Goal: Task Accomplishment & Management: Manage account settings

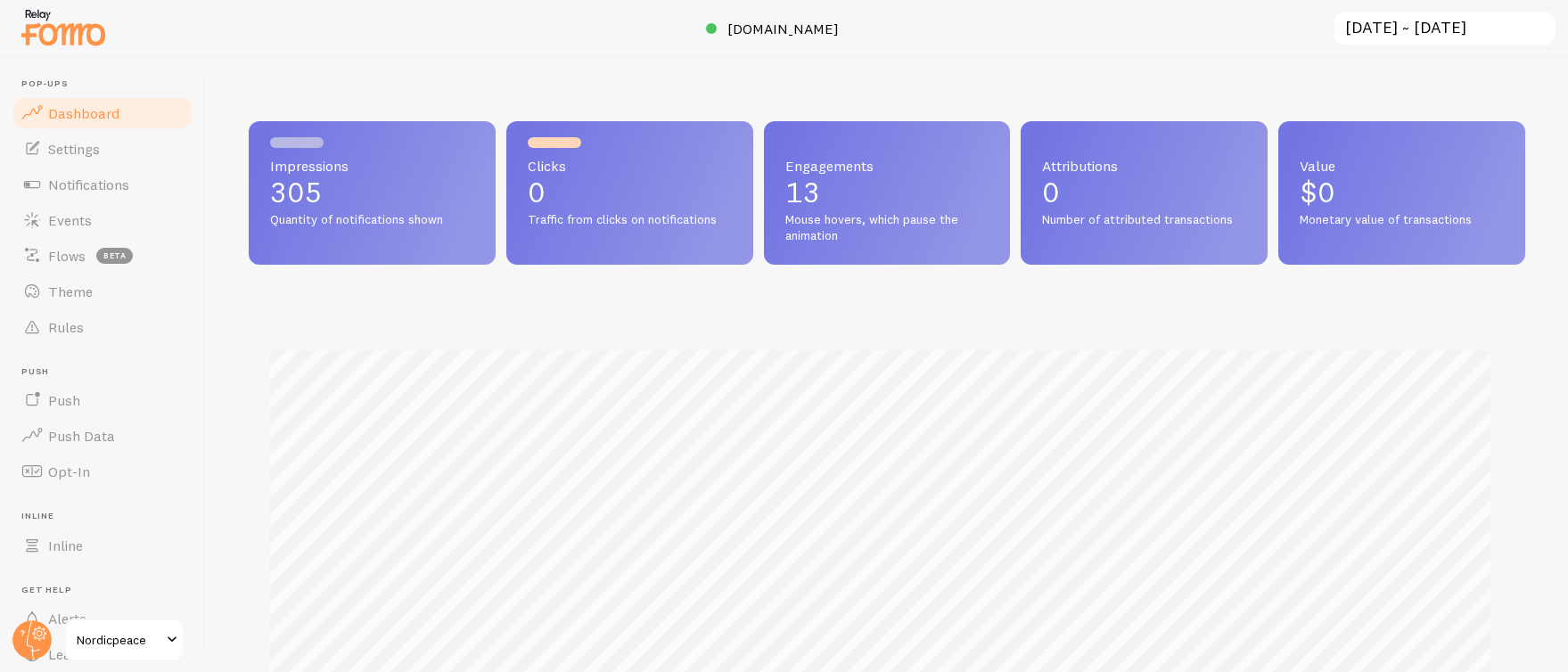
scroll to position [890933, 890323]
click at [105, 176] on span "Notifications" at bounding box center [88, 185] width 81 height 18
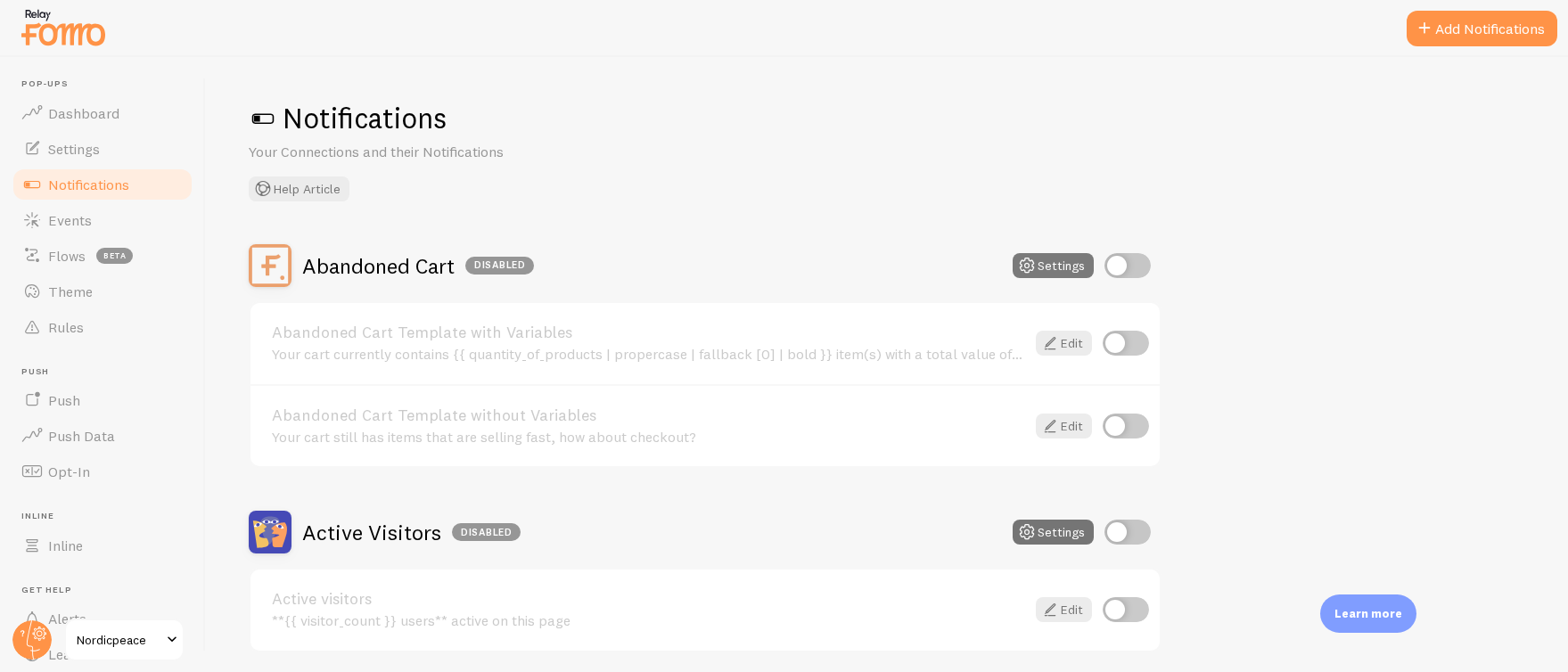
click at [1050, 270] on button "Settings" at bounding box center [1052, 265] width 81 height 25
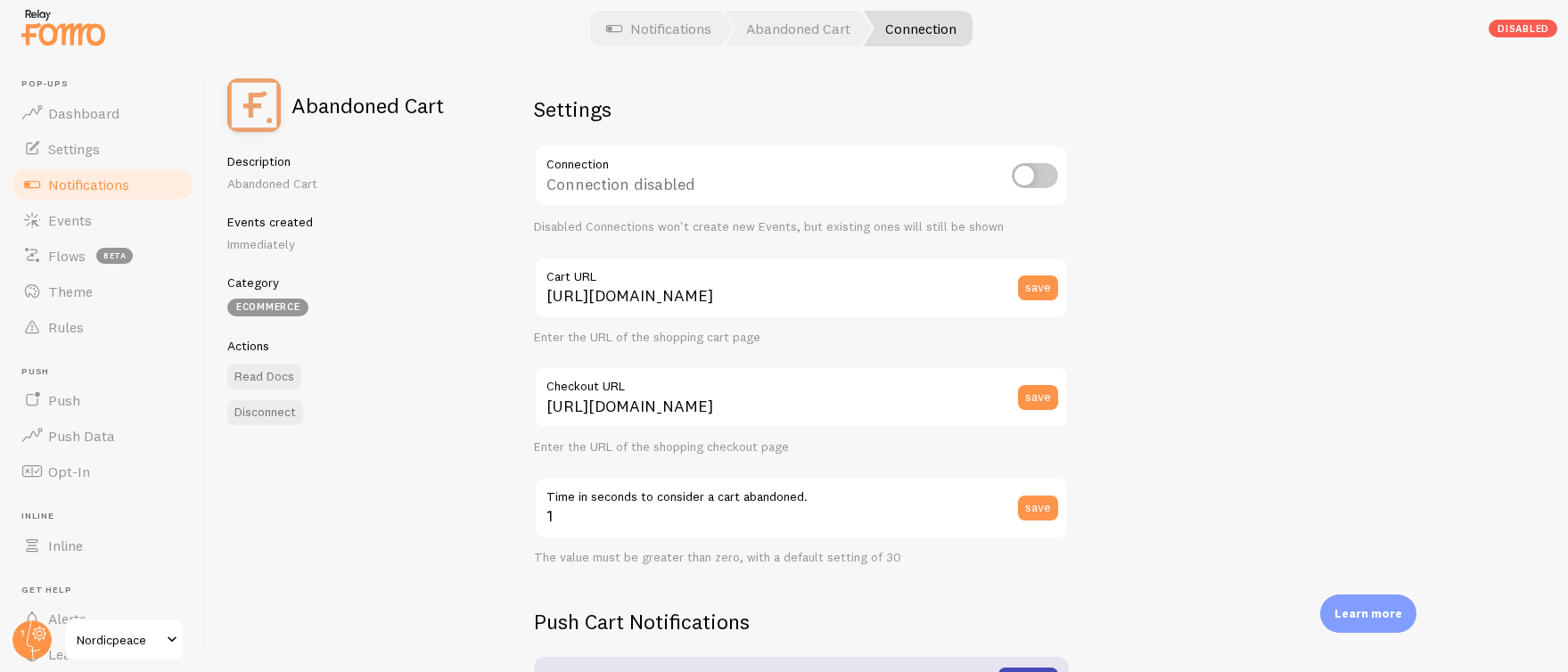
scroll to position [15, 0]
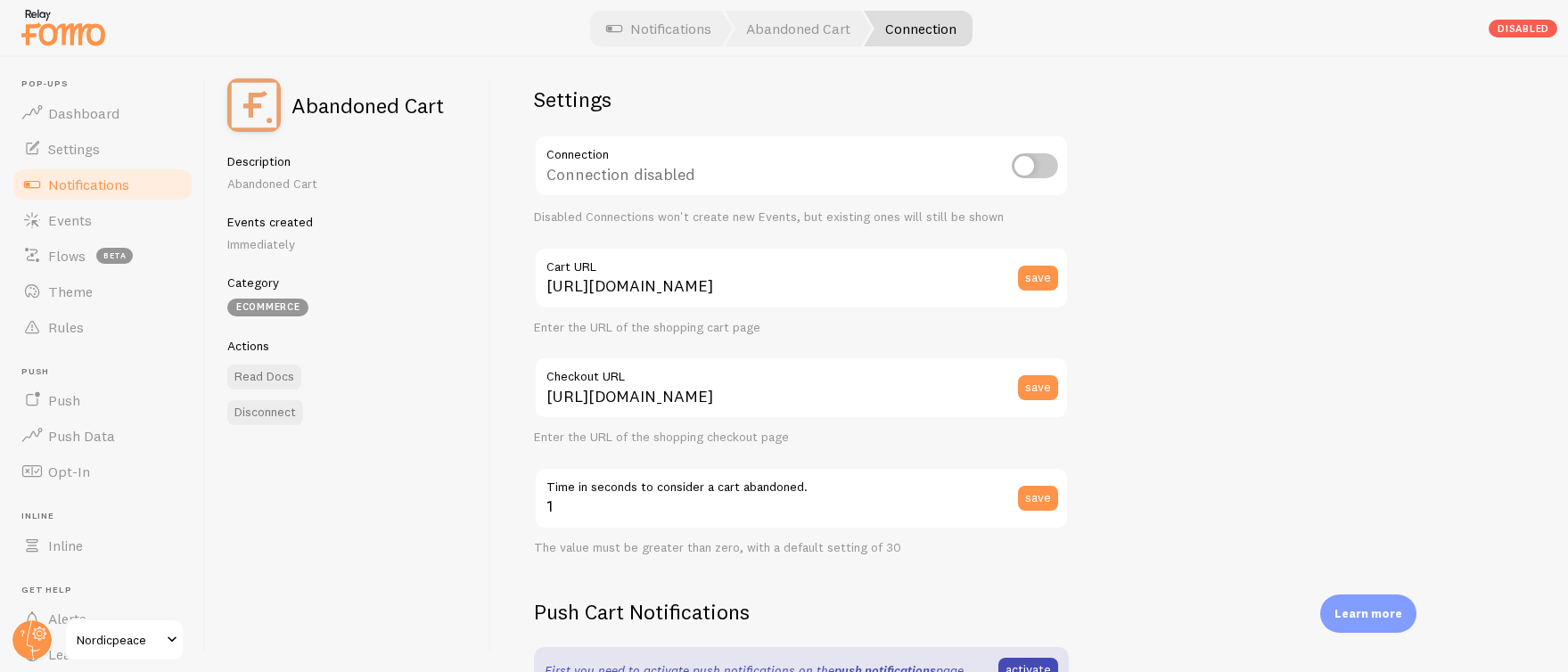
click at [840, 275] on label "Cart URL" at bounding box center [802, 262] width 535 height 30
click at [840, 275] on input "[URL][DOMAIN_NAME]" at bounding box center [802, 278] width 535 height 62
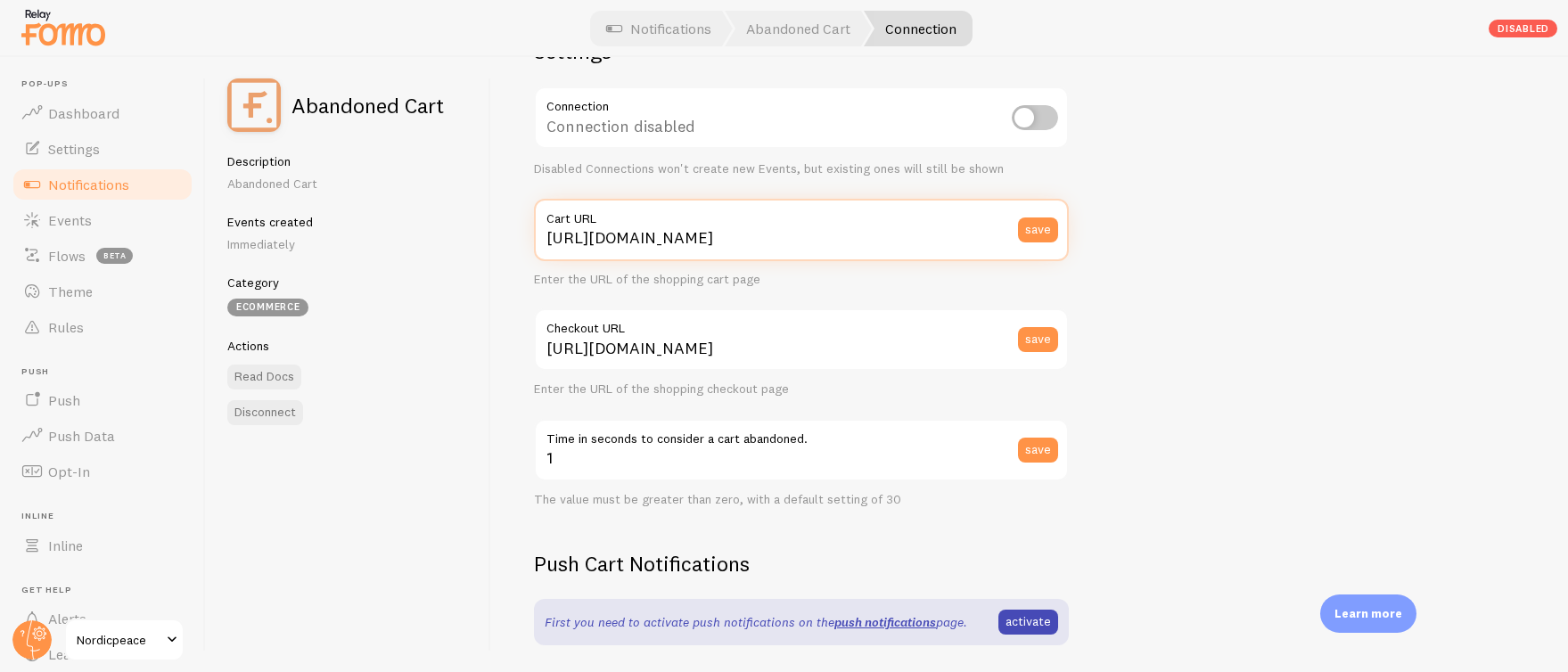
scroll to position [33, 0]
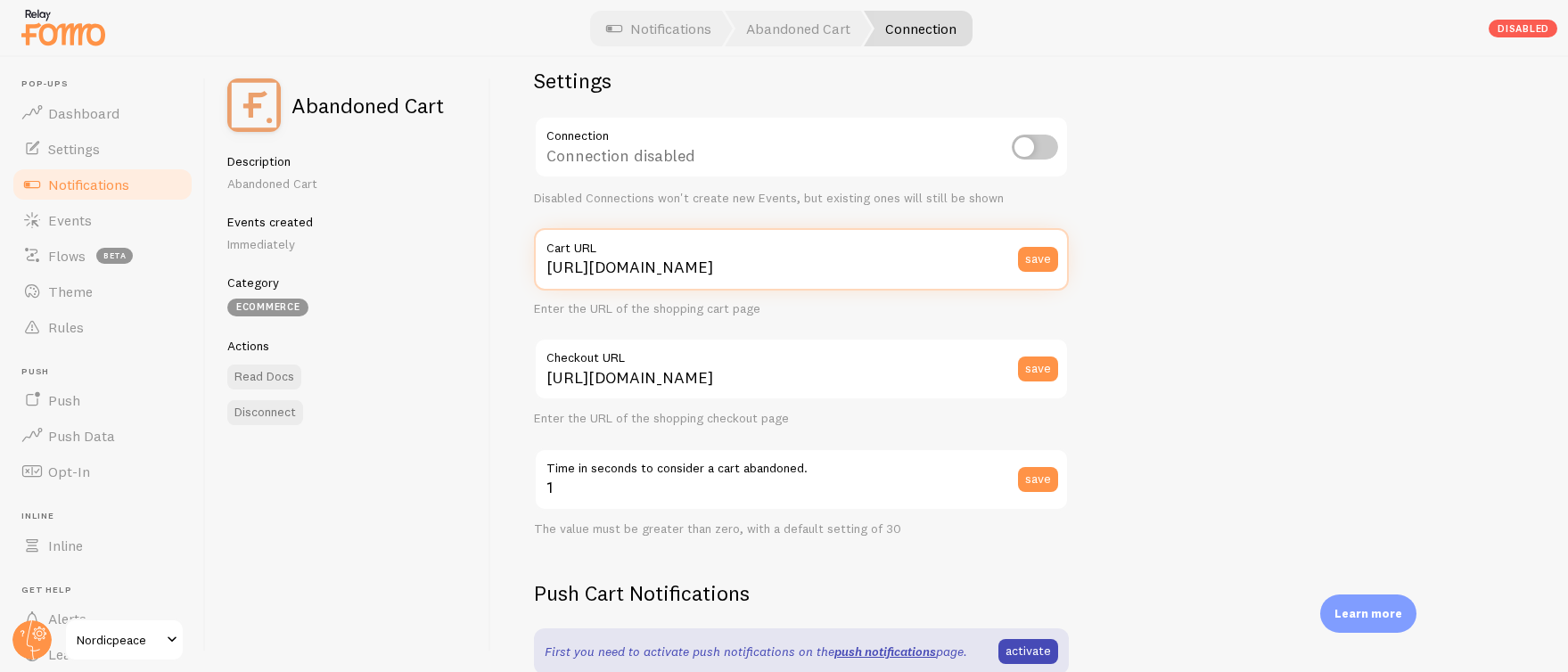
click at [706, 264] on input "[URL][DOMAIN_NAME]" at bounding box center [802, 260] width 535 height 62
paste input "/cart"
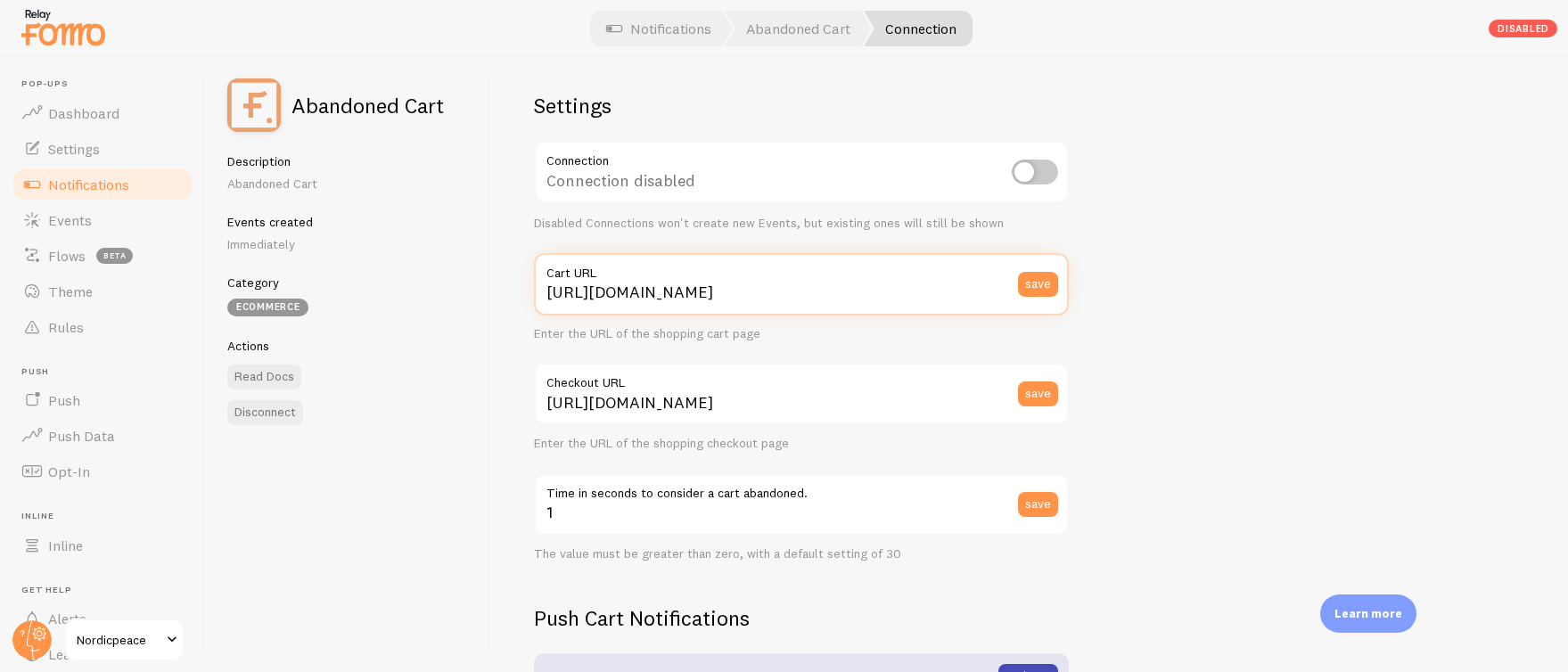
scroll to position [0, 0]
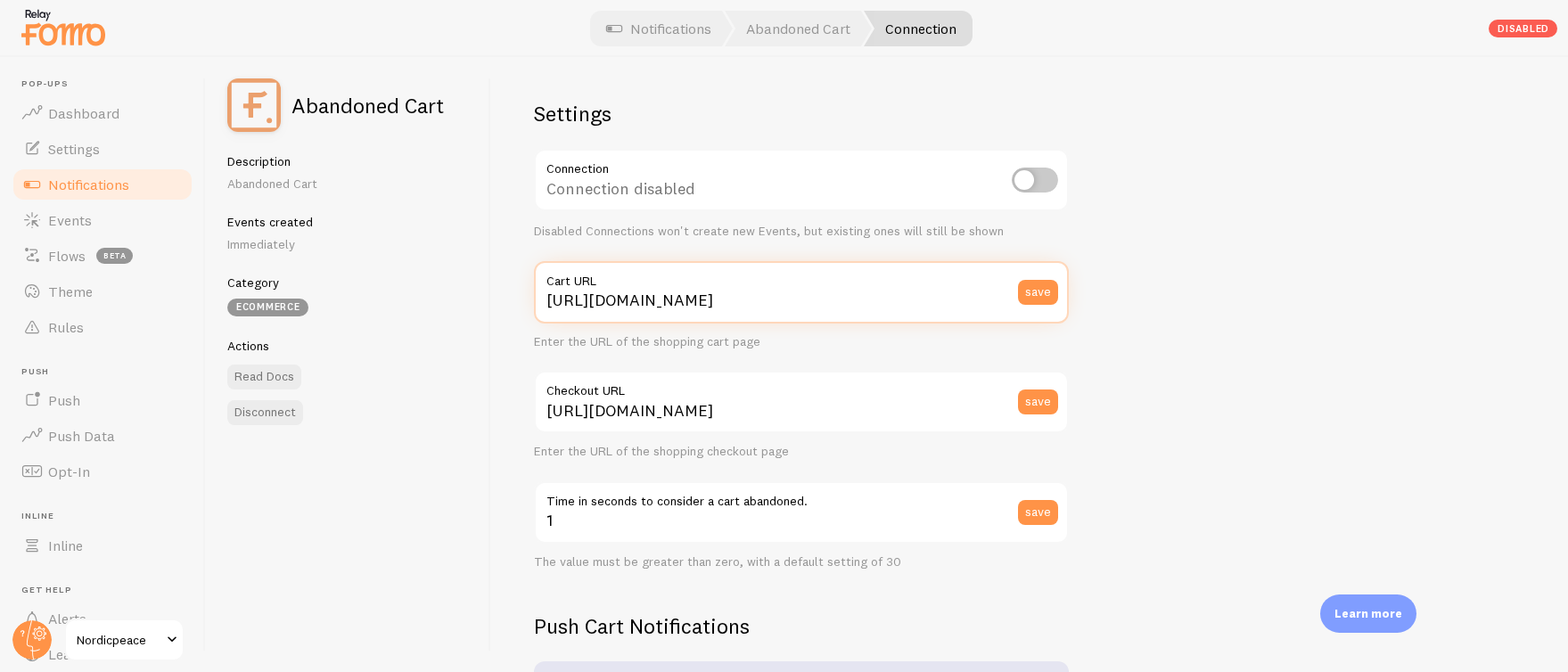
type input "[URL][DOMAIN_NAME]"
click at [759, 158] on div "Connection disabled" at bounding box center [802, 181] width 535 height 65
click at [1043, 298] on button "save" at bounding box center [1038, 293] width 40 height 25
click at [93, 183] on span "Notifications" at bounding box center [88, 185] width 81 height 18
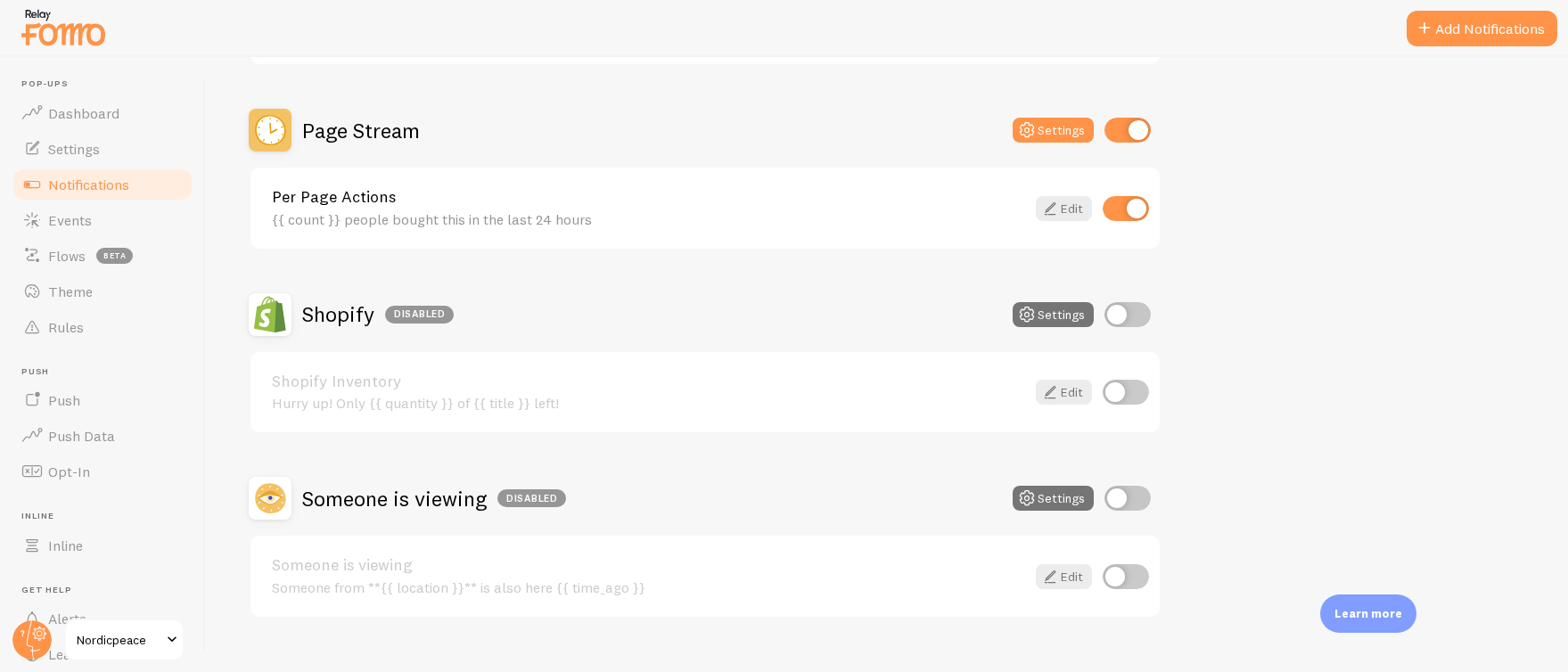
scroll to position [802, 0]
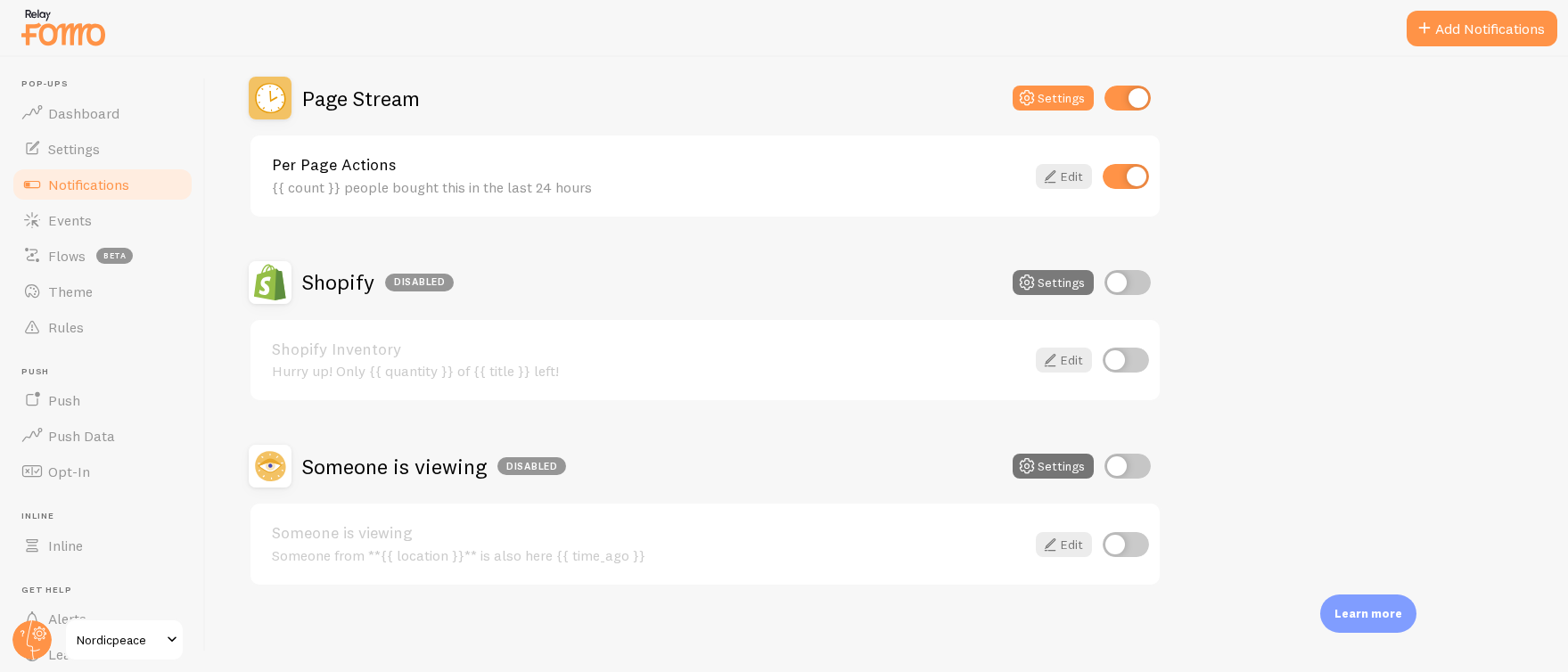
click at [1051, 276] on button "Settings" at bounding box center [1052, 283] width 81 height 25
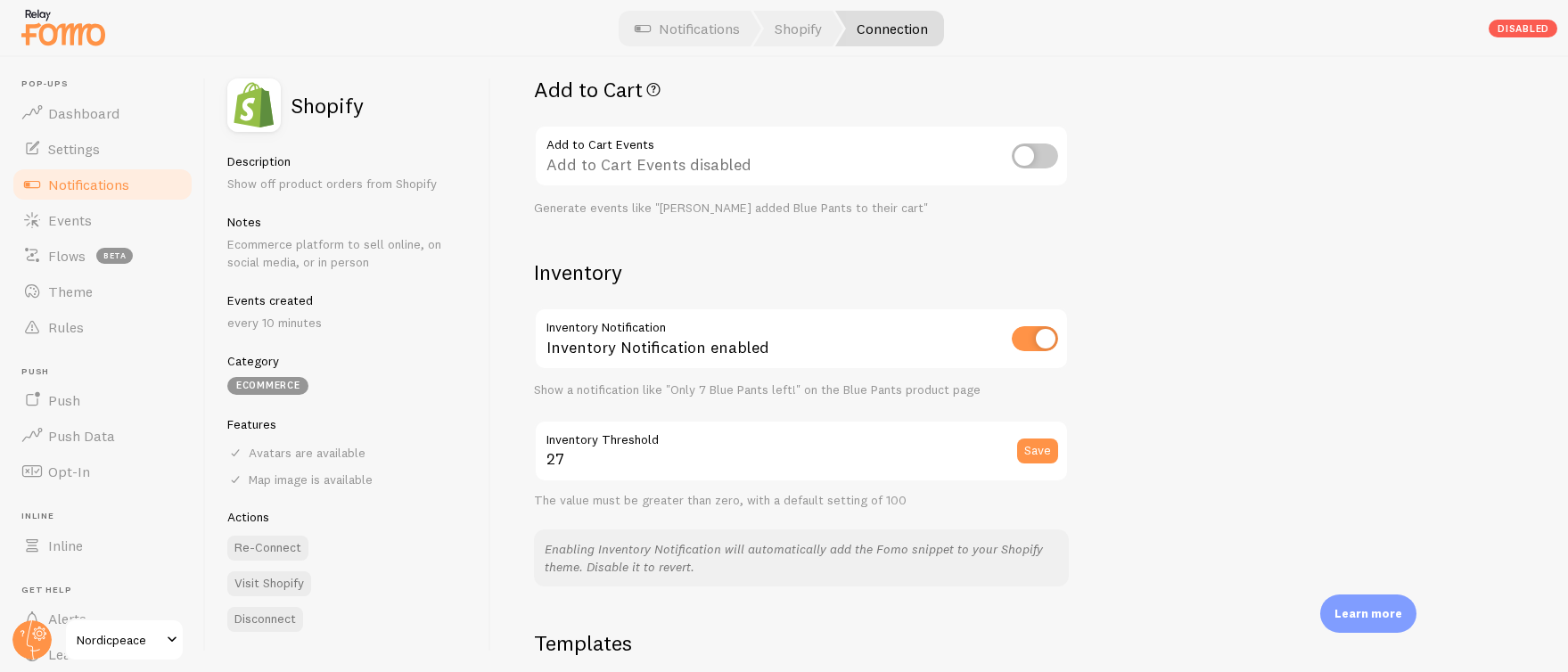
scroll to position [725, 0]
click at [83, 321] on span "Rules" at bounding box center [65, 327] width 36 height 18
